Goal: Task Accomplishment & Management: Complete application form

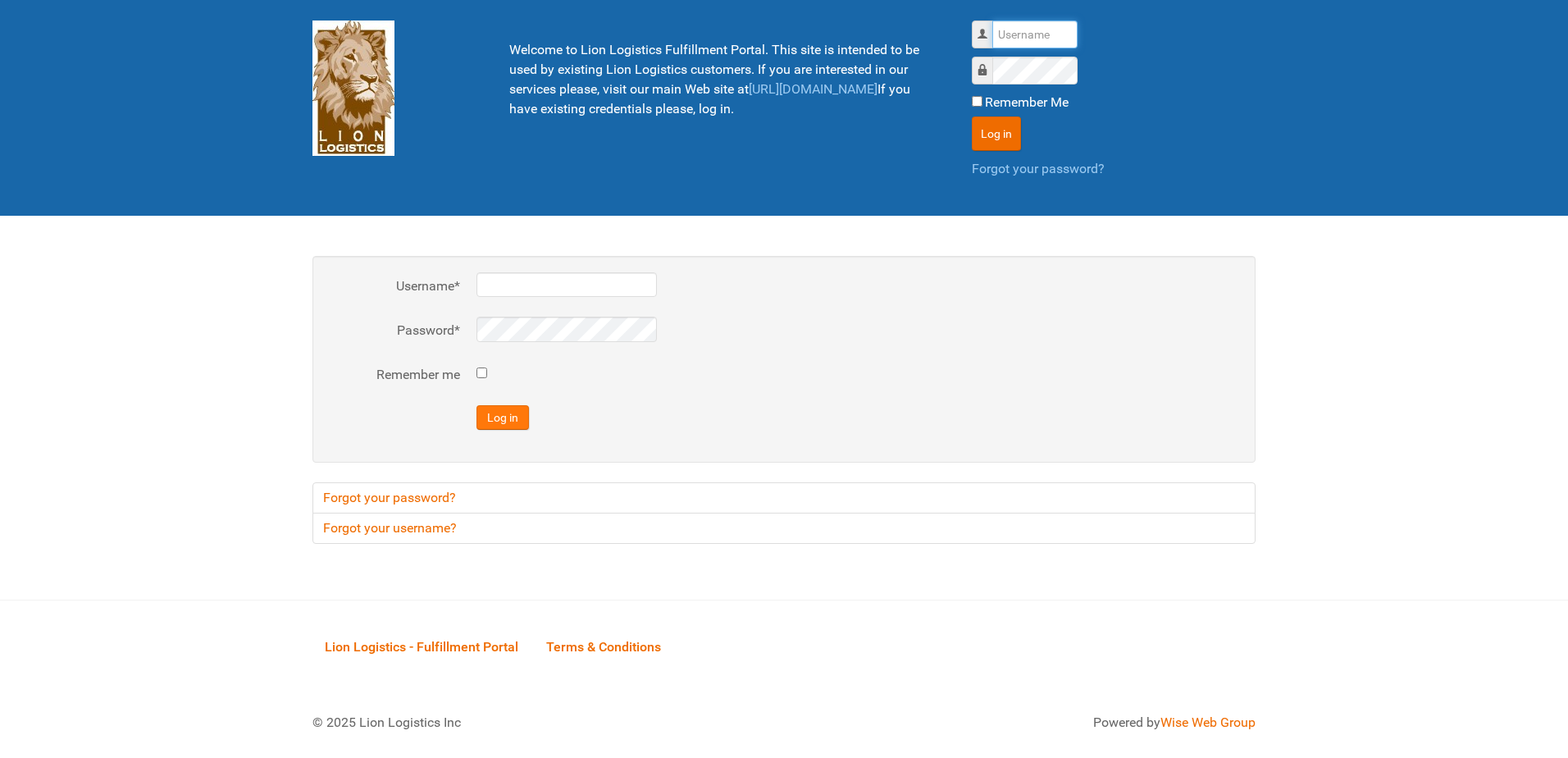
type input "al"
click at [511, 424] on button "Log in" at bounding box center [502, 417] width 53 height 25
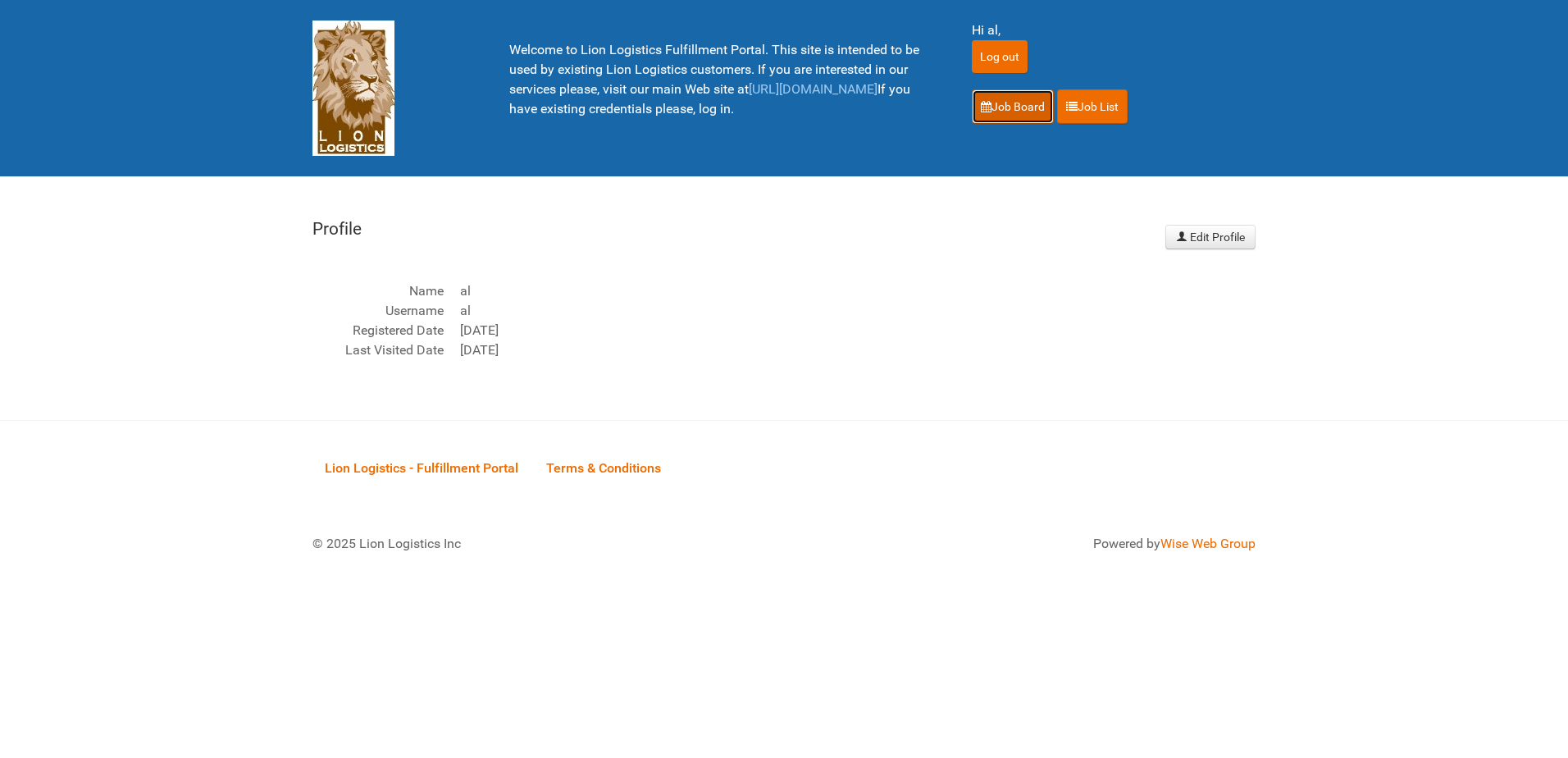
click at [1016, 104] on link "Job Board" at bounding box center [1012, 107] width 82 height 35
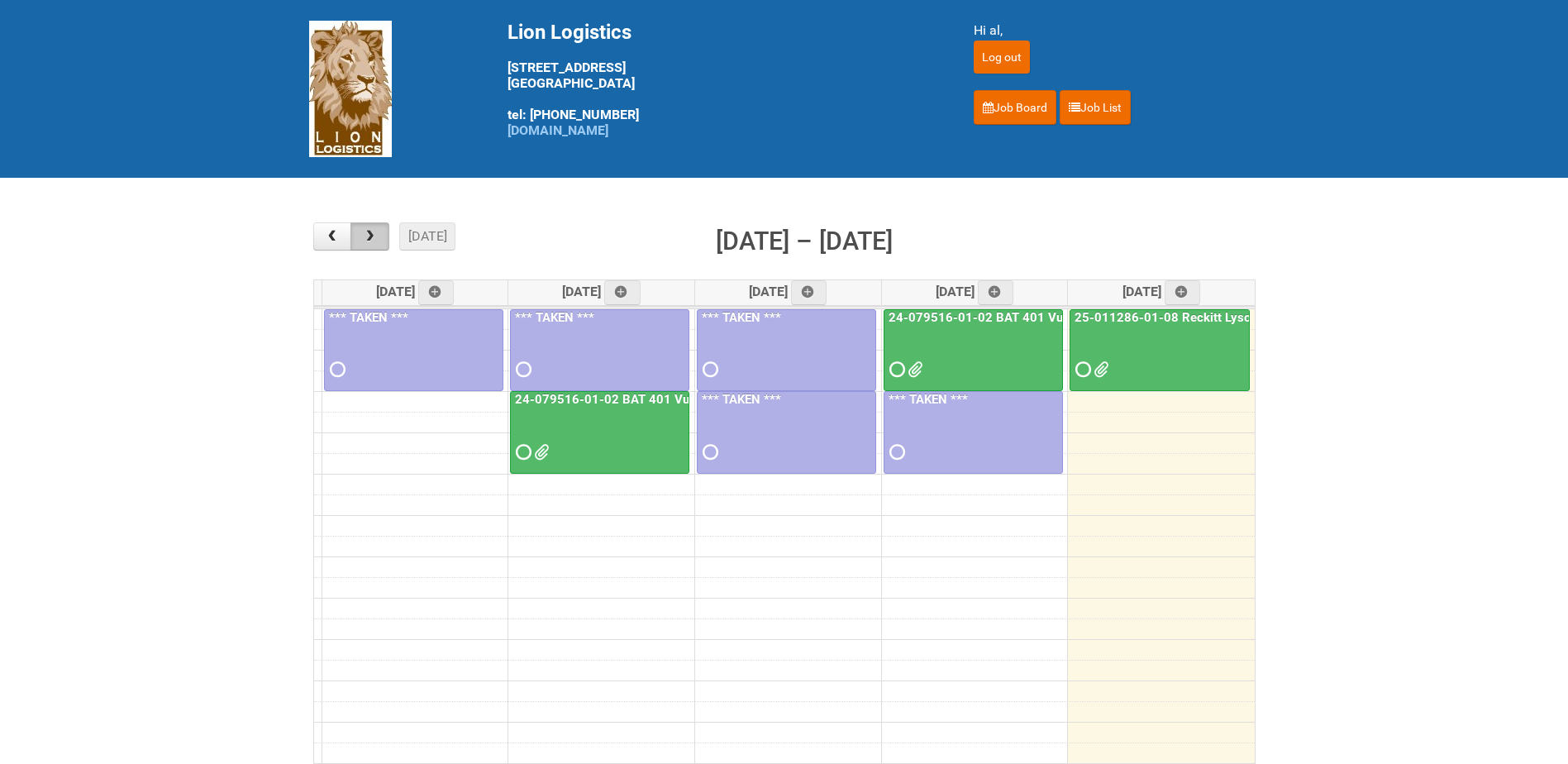
click at [369, 231] on span "button" at bounding box center [370, 236] width 16 height 13
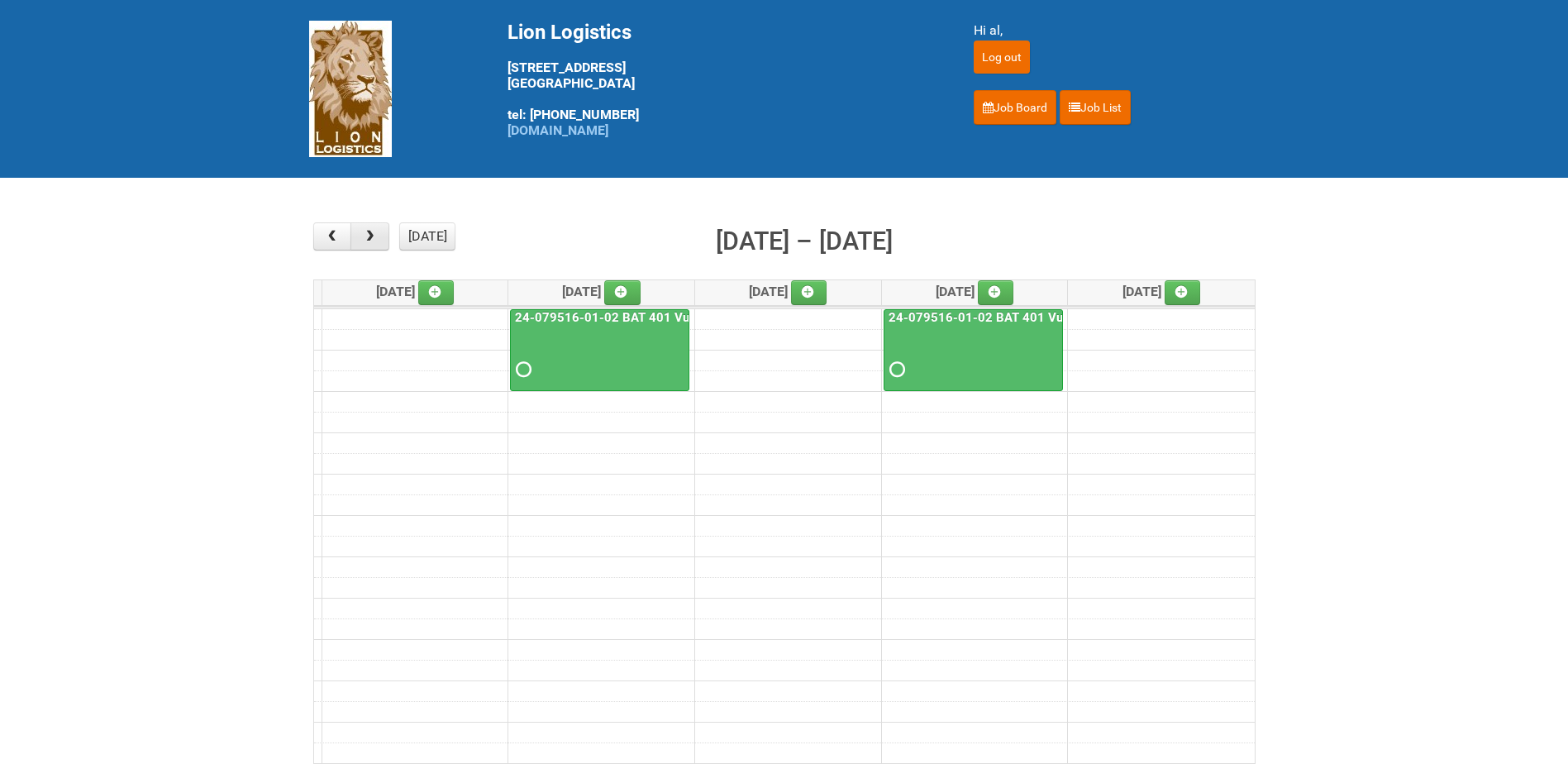
click at [369, 231] on span "button" at bounding box center [370, 236] width 16 height 13
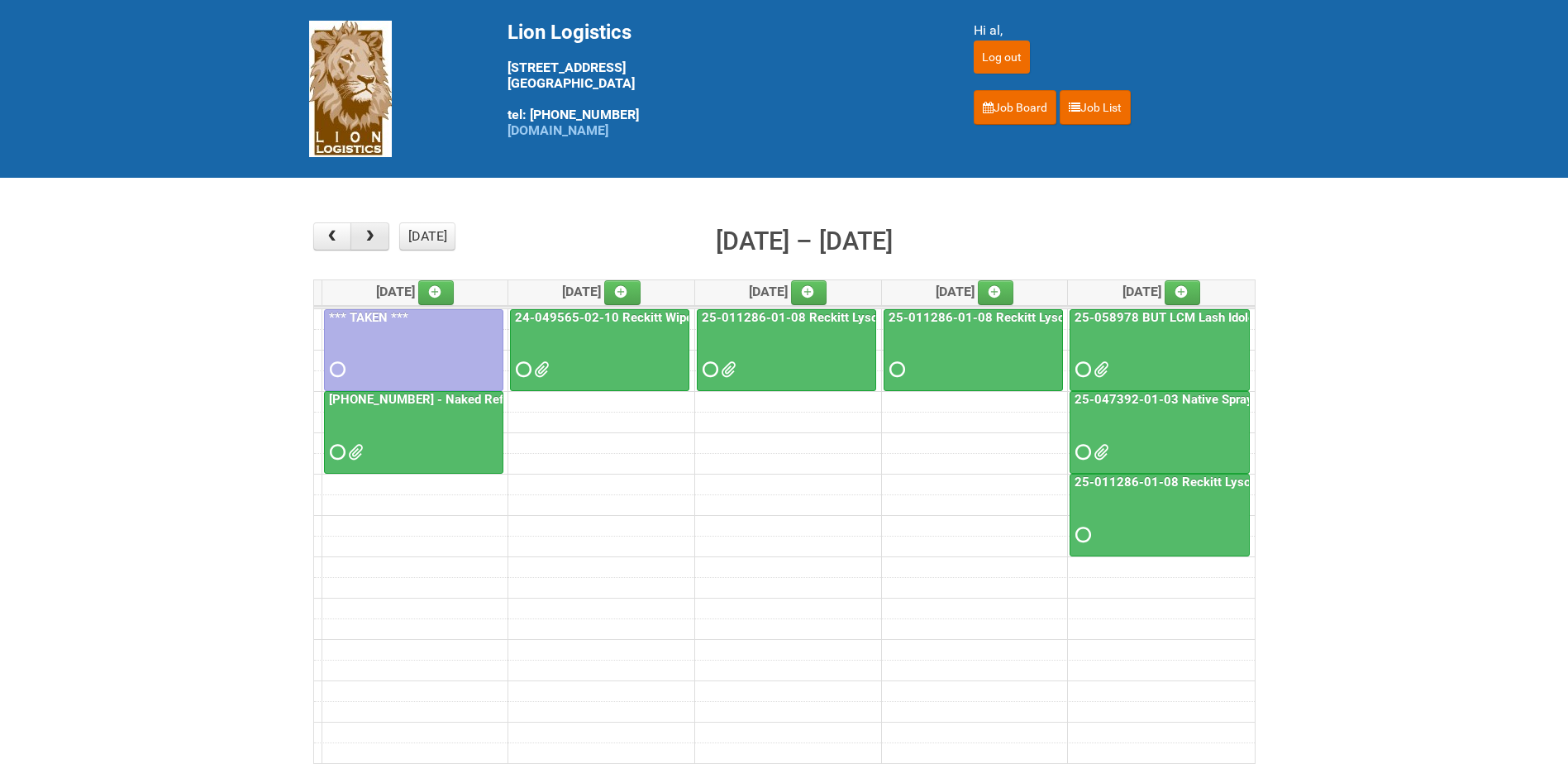
click at [369, 231] on span "button" at bounding box center [370, 236] width 16 height 13
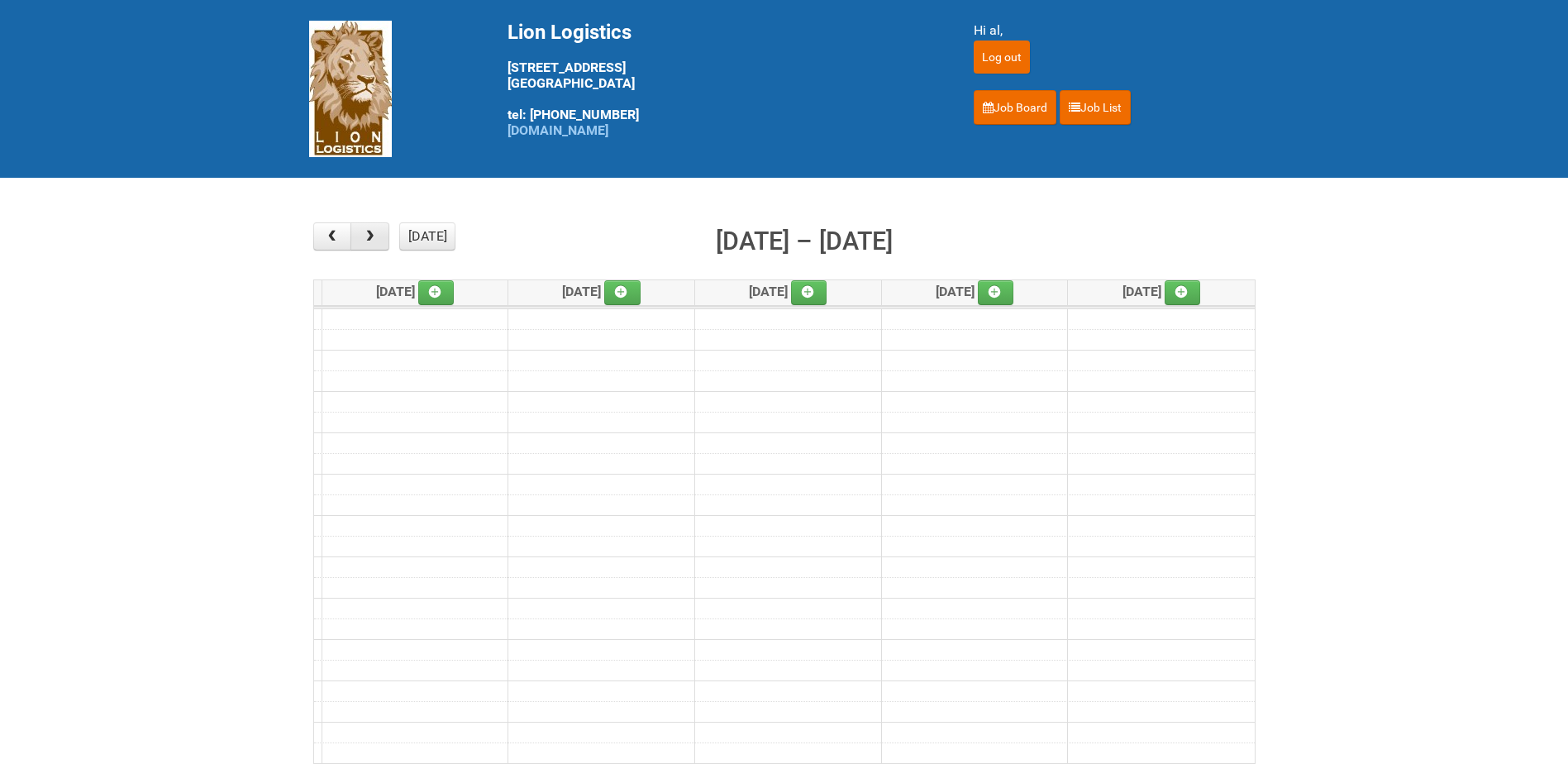
click at [369, 231] on span "button" at bounding box center [370, 236] width 16 height 13
click at [1187, 290] on icon at bounding box center [1181, 292] width 11 height 11
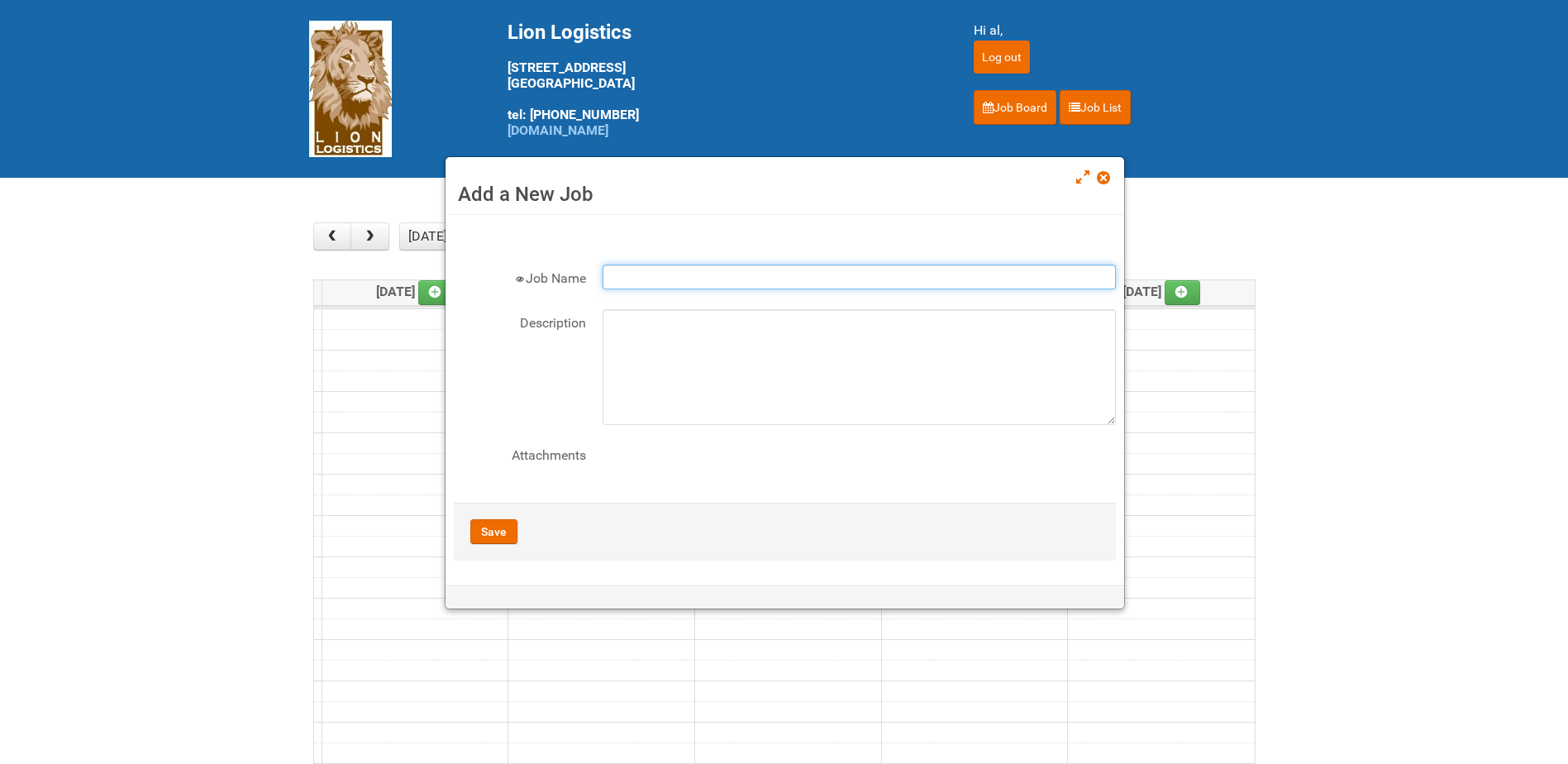
click at [625, 274] on input "Job Name" at bounding box center [860, 277] width 513 height 25
paste input "25-027959-01 - Tampax SPIT"
type input "25-027959-01 - Tampax SPIT"
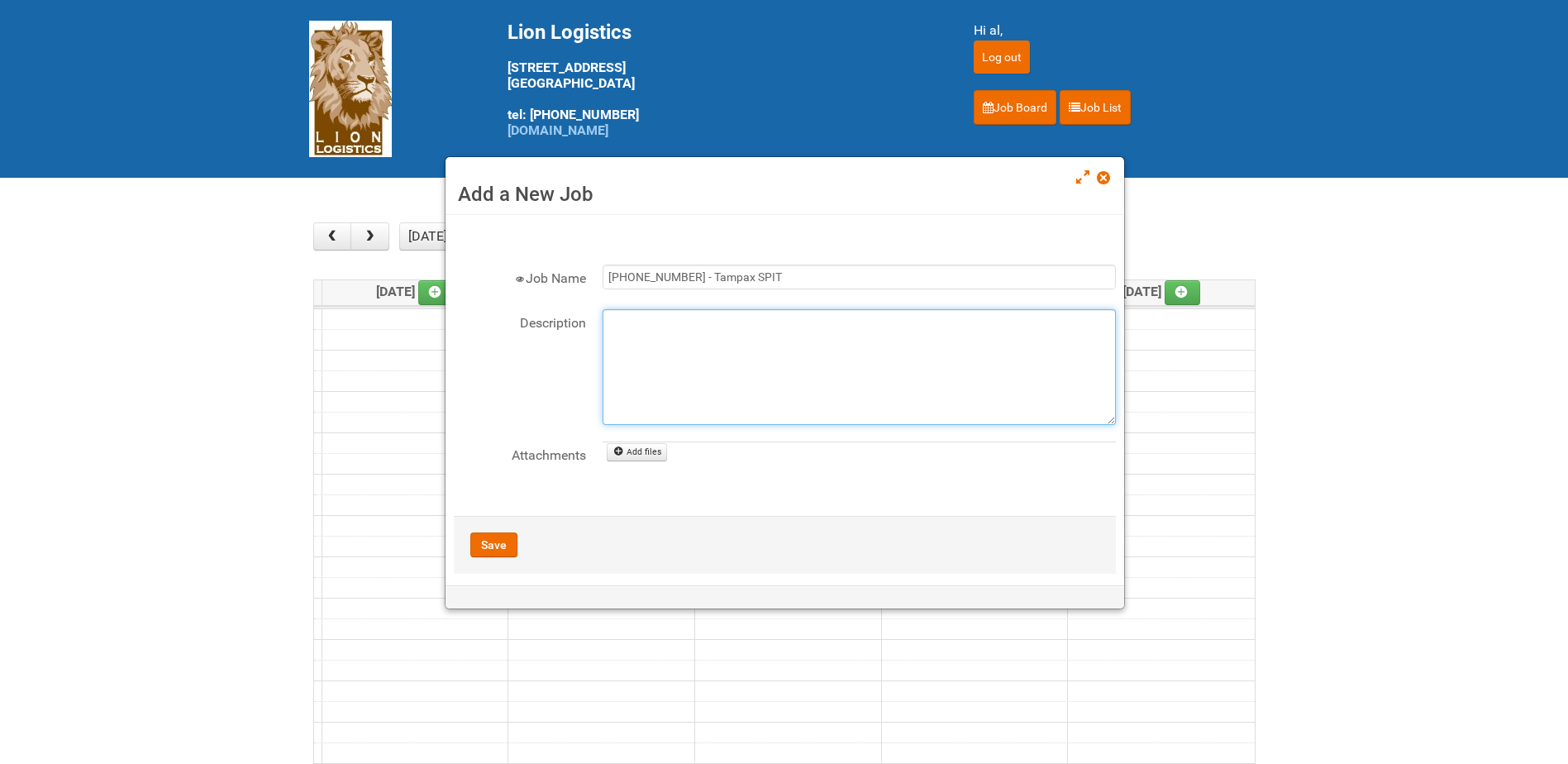
click at [786, 354] on textarea "Description" at bounding box center [860, 366] width 513 height 116
type textarea "N"
type textarea "JNF - 9/26"
click at [1109, 179] on span at bounding box center [1102, 178] width 11 height 11
